Goal: Communication & Community: Answer question/provide support

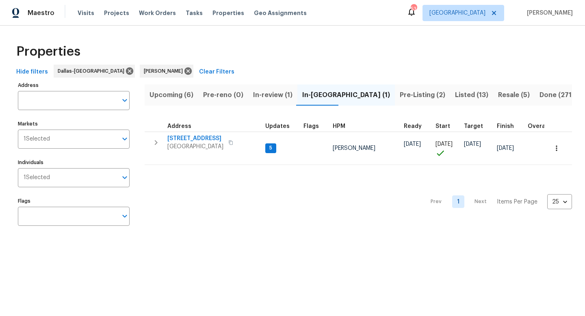
click at [400, 94] on span "Pre-Listing (2)" at bounding box center [422, 94] width 45 height 11
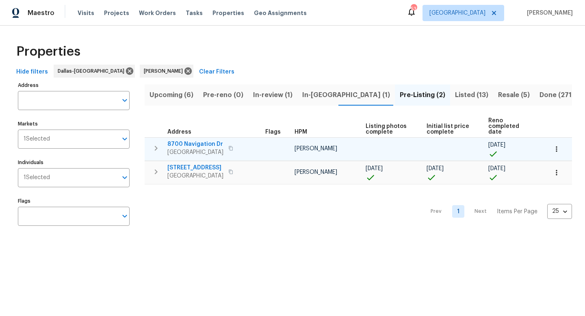
click at [201, 140] on span "8700 Navigation Dr" at bounding box center [195, 144] width 56 height 8
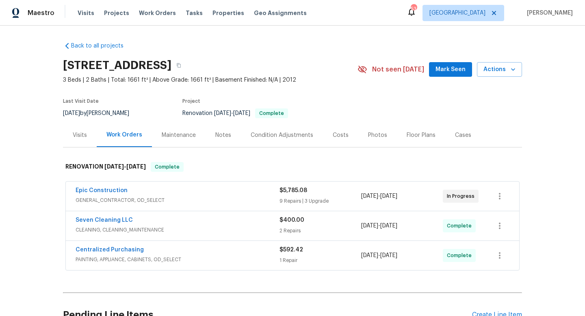
click at [446, 68] on span "Mark Seen" at bounding box center [450, 70] width 30 height 10
click at [110, 220] on link "Seven Cleaning LLC" at bounding box center [104, 220] width 57 height 6
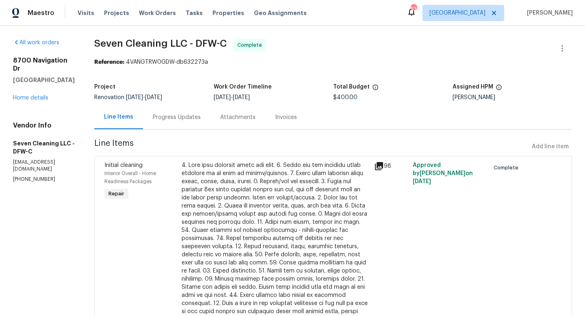
click at [201, 116] on div "Progress Updates" at bounding box center [177, 117] width 48 height 8
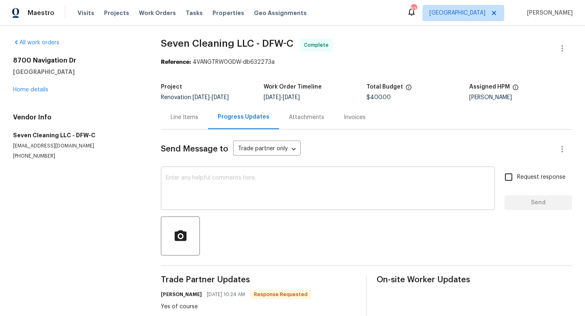
click at [193, 188] on textarea at bounding box center [328, 189] width 324 height 28
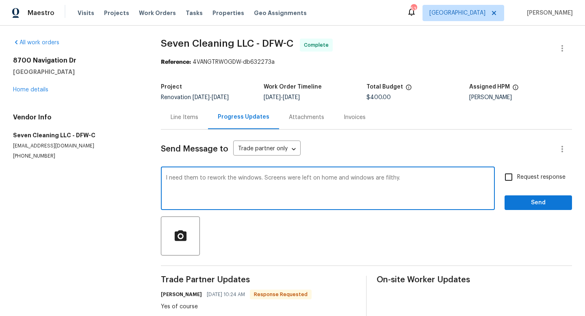
type textarea "I need them to rework the windows. Screens were left on home and windows are fi…"
click at [509, 178] on input "Request response" at bounding box center [508, 177] width 17 height 17
checkbox input "true"
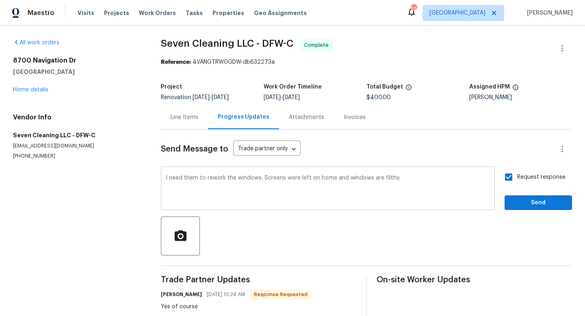
click at [437, 183] on textarea "I need them to rework the windows. Screens were left on home and windows are fi…" at bounding box center [328, 189] width 324 height 28
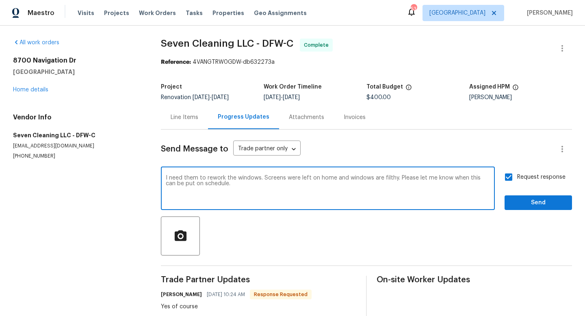
type textarea "I need them to rework the windows. Screens were left on home and windows are fi…"
click at [533, 205] on span "Send" at bounding box center [538, 203] width 54 height 10
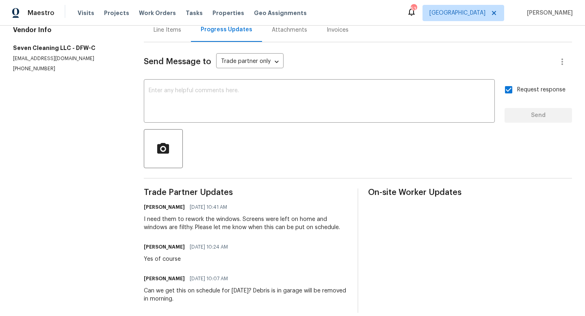
scroll to position [88, 0]
